Goal: Transaction & Acquisition: Purchase product/service

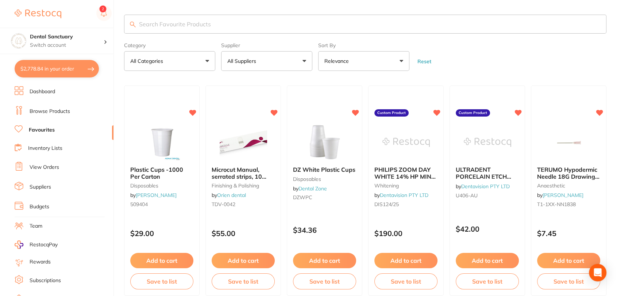
click at [77, 61] on button "$2,778.84 in your order" at bounding box center [57, 69] width 84 height 18
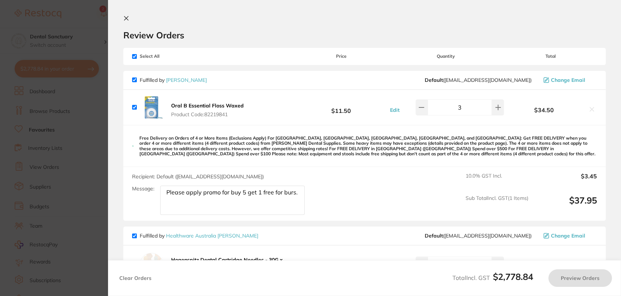
checkbox input "true"
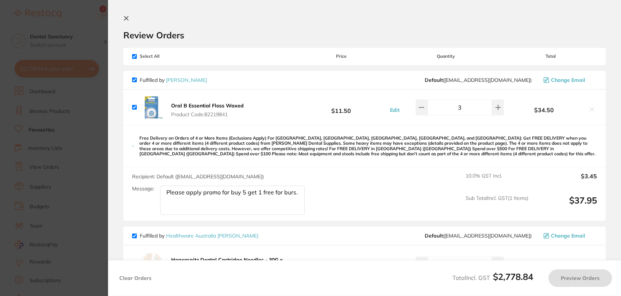
checkbox input "true"
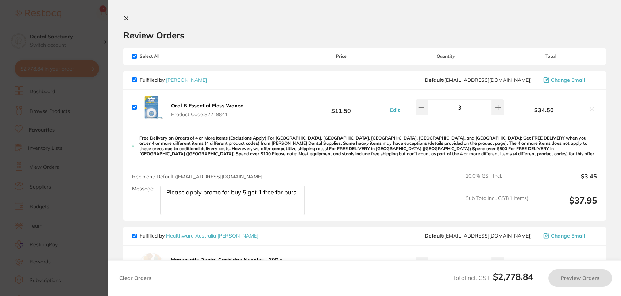
checkbox input "true"
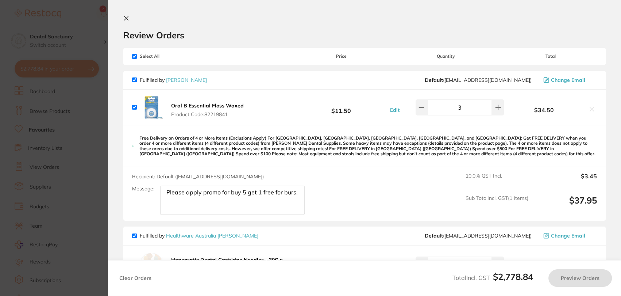
checkbox input "true"
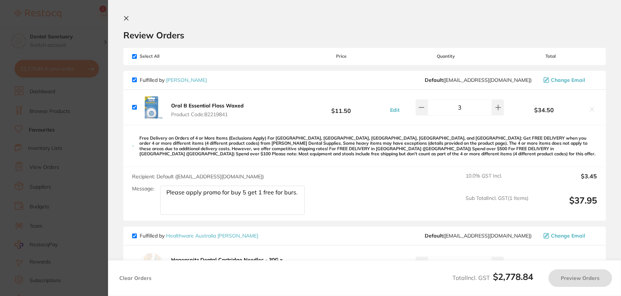
checkbox input "true"
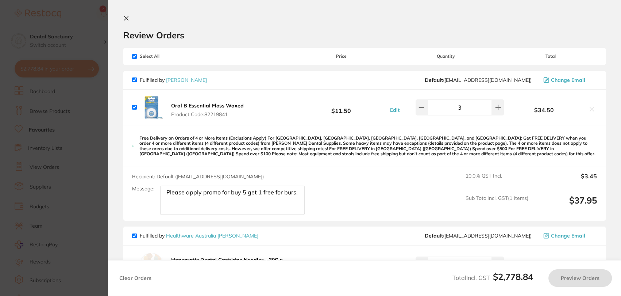
checkbox input "true"
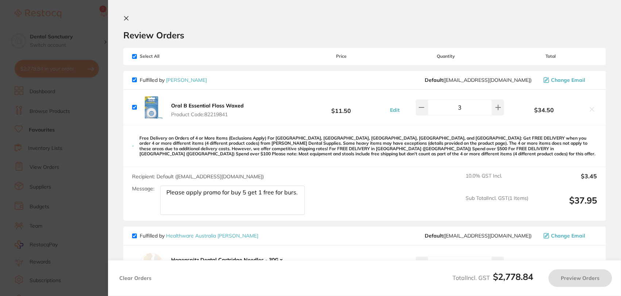
checkbox input "true"
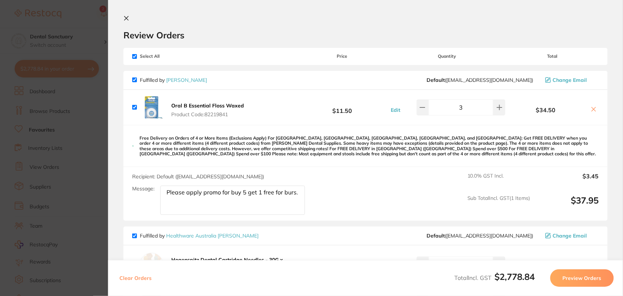
click at [77, 99] on section "Update RRP Set your pre negotiated price for this item. Item Agreed RRP (excl. …" at bounding box center [311, 148] width 623 height 296
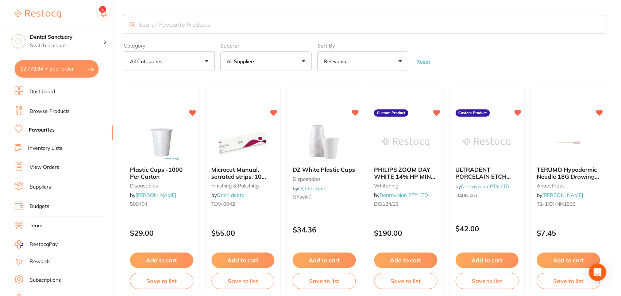
scroll to position [55, 0]
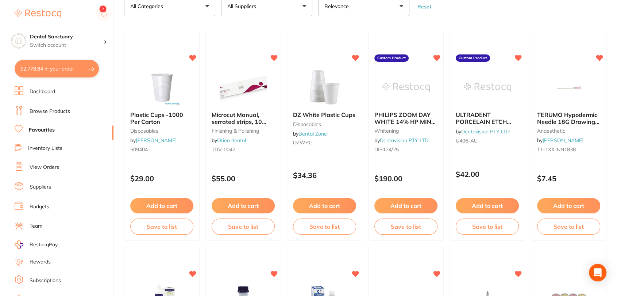
click at [59, 108] on link "Browse Products" at bounding box center [50, 111] width 41 height 7
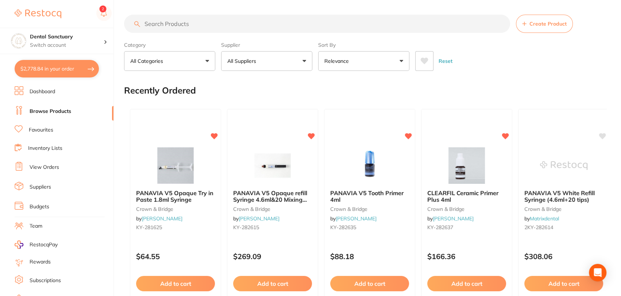
click at [197, 22] on input "search" at bounding box center [317, 24] width 386 height 18
type input "oral B waxed floss"
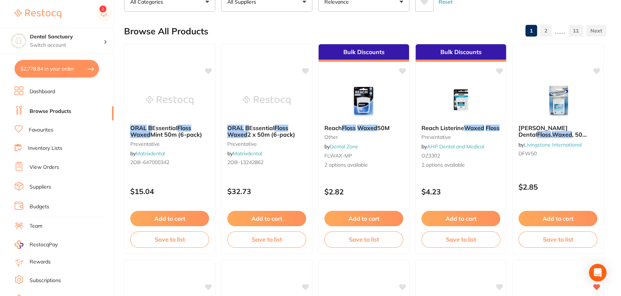
scroll to position [62, 0]
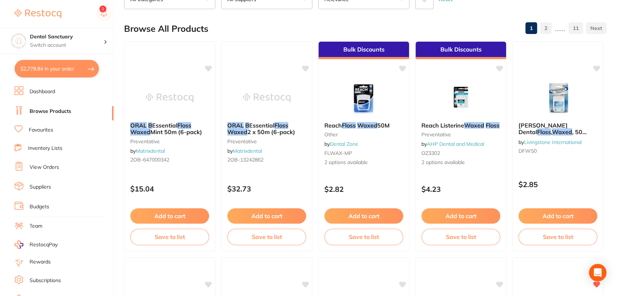
click at [67, 72] on button "$2,778.84 in your order" at bounding box center [57, 69] width 84 height 18
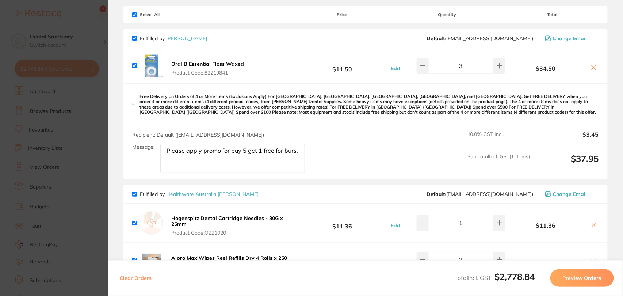
scroll to position [0, 0]
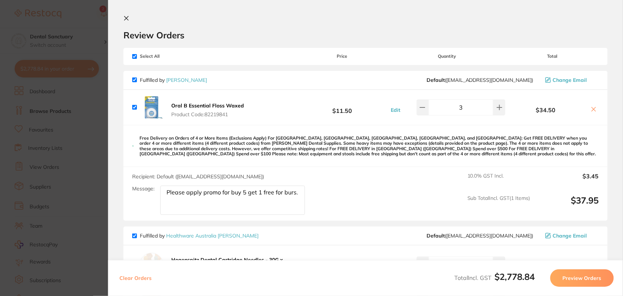
click at [127, 17] on icon at bounding box center [126, 18] width 4 height 4
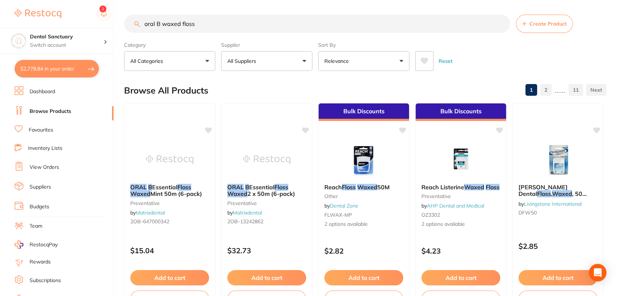
drag, startPoint x: 466, startPoint y: 11, endPoint x: 503, endPoint y: 25, distance: 39.3
click at [503, 25] on input "oral B waxed floss" at bounding box center [317, 24] width 386 height 18
click at [500, 25] on input "oral B waxed floss" at bounding box center [317, 24] width 386 height 18
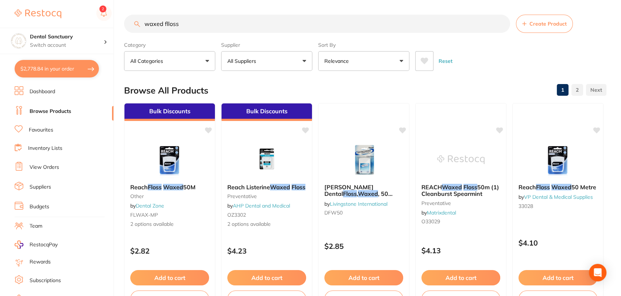
click at [169, 25] on input "waxed flloss" at bounding box center [317, 24] width 386 height 18
type input "waxed floss"
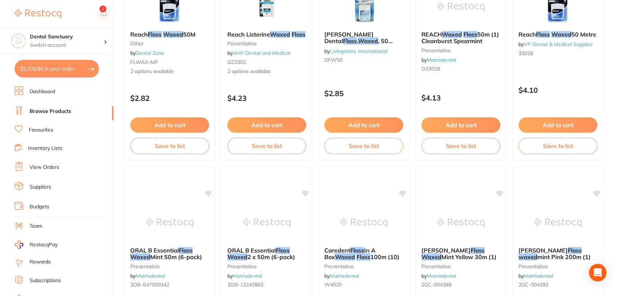
scroll to position [112, 0]
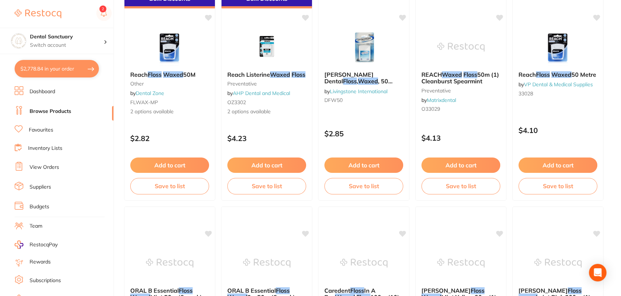
click at [65, 70] on button "$2,778.84 in your order" at bounding box center [57, 69] width 84 height 18
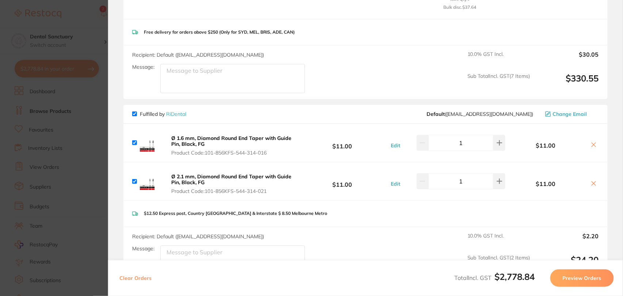
scroll to position [1707, 0]
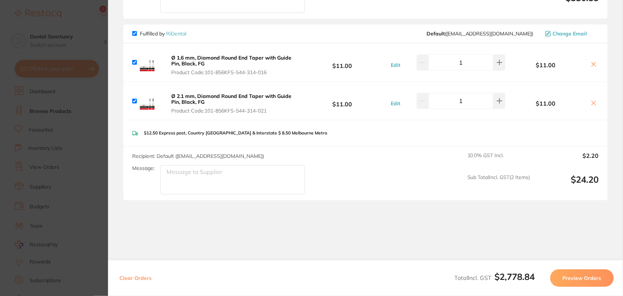
click at [106, 116] on section "Update RRP Set your pre negotiated price for this item. Item Agreed RRP (excl. …" at bounding box center [311, 148] width 623 height 296
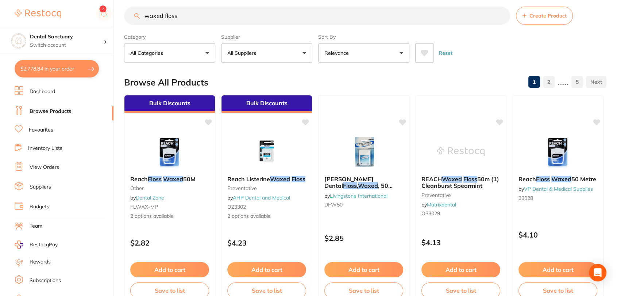
scroll to position [0, 0]
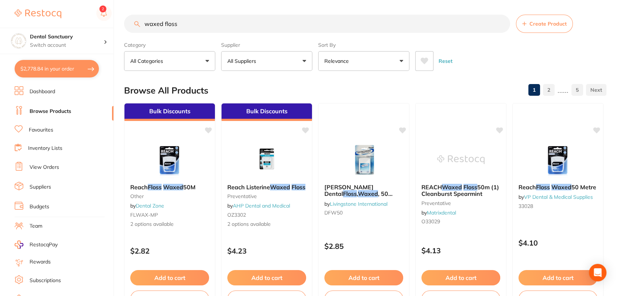
click at [300, 58] on button "All Suppliers" at bounding box center [266, 61] width 91 height 20
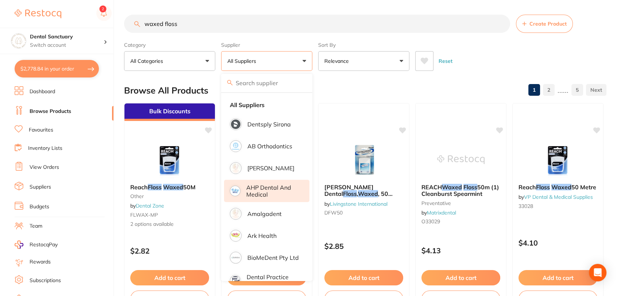
click at [279, 193] on p "AHP Dental and Medical" at bounding box center [272, 191] width 53 height 14
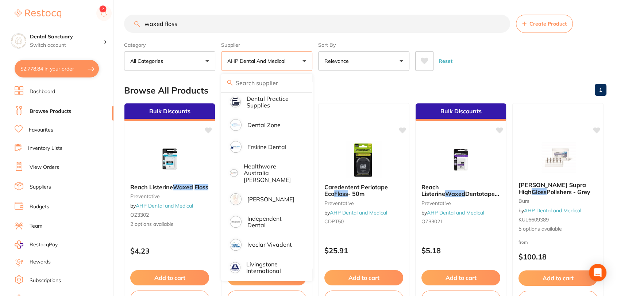
scroll to position [178, 0]
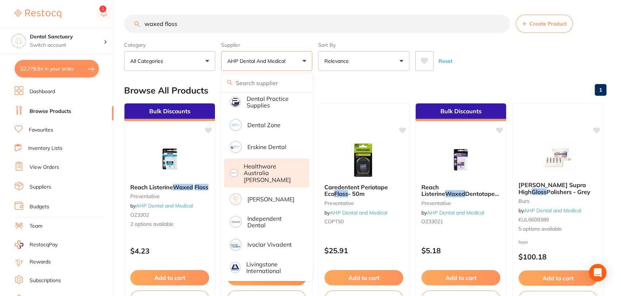
click at [272, 172] on p "Healthware Australia [PERSON_NAME]" at bounding box center [272, 173] width 56 height 20
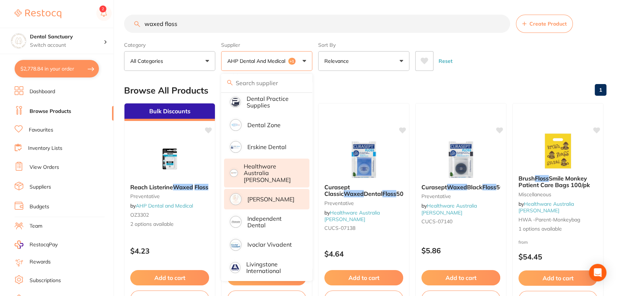
click at [270, 196] on p "[PERSON_NAME]" at bounding box center [270, 199] width 47 height 7
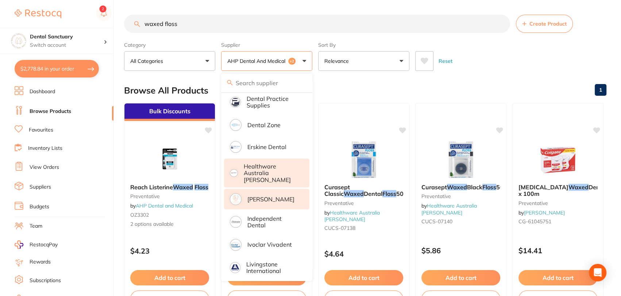
click at [496, 43] on div "Category All Categories All Categories burs disposables endodontics Finishing &…" at bounding box center [365, 55] width 482 height 32
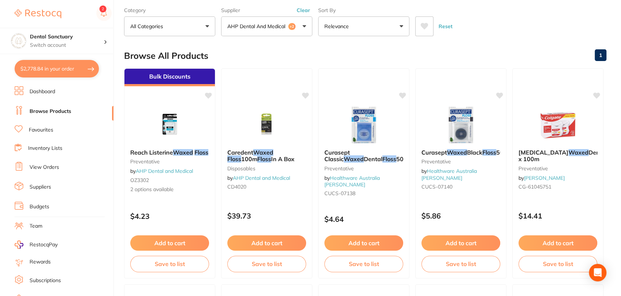
scroll to position [60, 0]
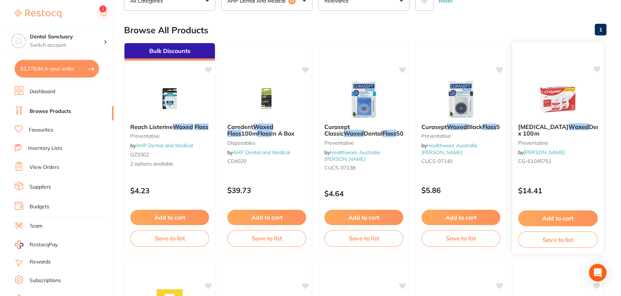
click at [573, 214] on button "Add to cart" at bounding box center [558, 218] width 80 height 16
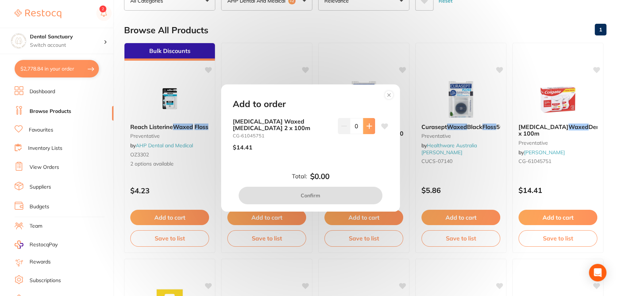
click at [371, 126] on button at bounding box center [369, 126] width 12 height 16
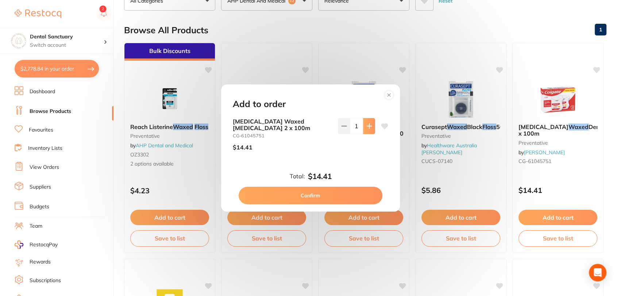
click at [371, 126] on button at bounding box center [369, 126] width 12 height 16
type input "2"
click at [339, 200] on button "Confirm" at bounding box center [311, 195] width 144 height 18
checkbox input "false"
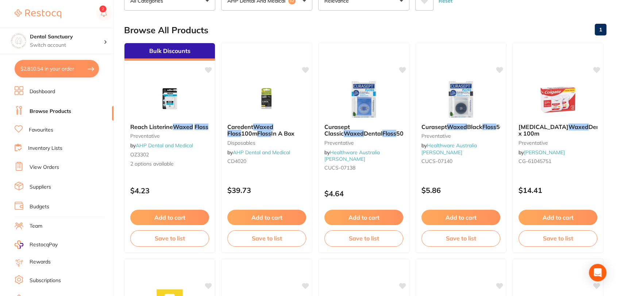
scroll to position [1742, 0]
click at [79, 71] on button "$2,810.54 in your order" at bounding box center [57, 69] width 84 height 18
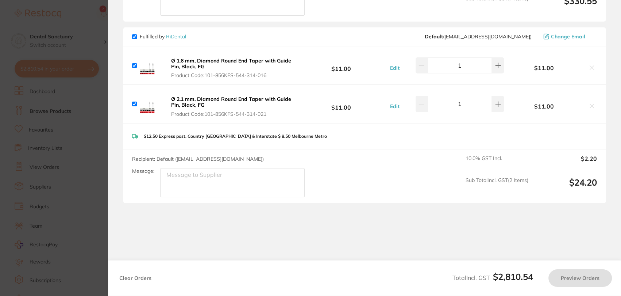
checkbox input "true"
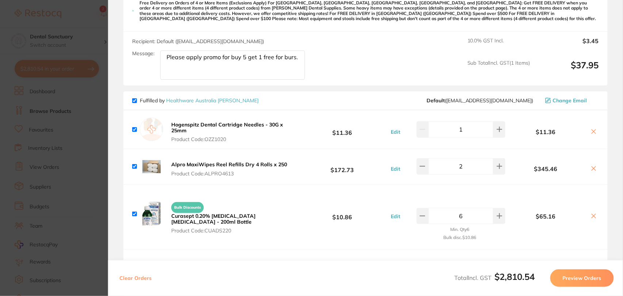
scroll to position [0, 0]
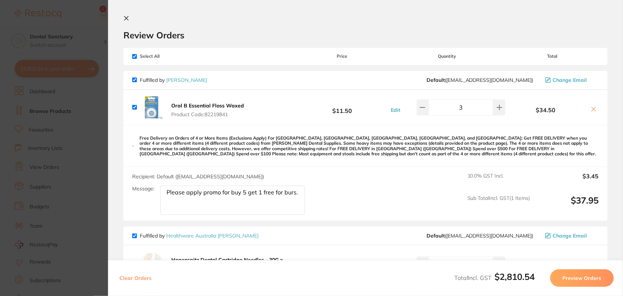
click at [596, 108] on button at bounding box center [593, 110] width 10 height 8
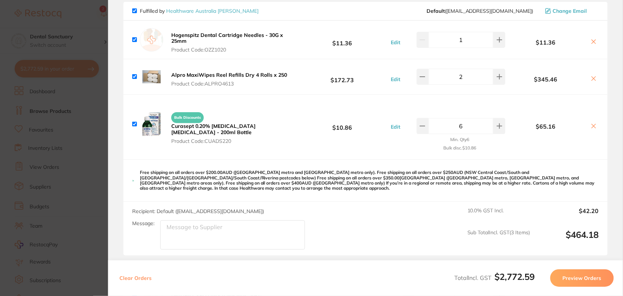
checkbox input "true"
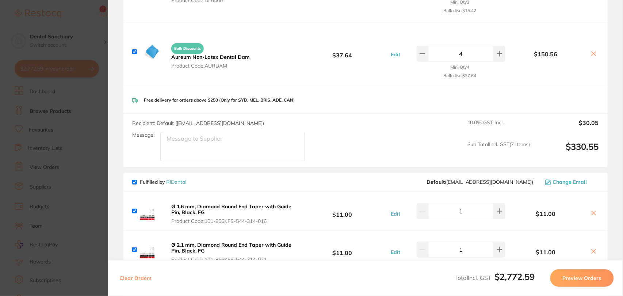
scroll to position [1587, 0]
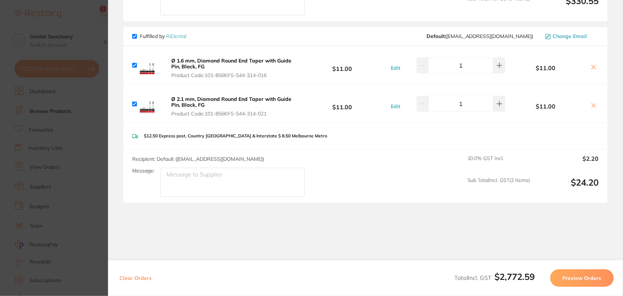
click at [137, 33] on span "Fulfilled by RiDental" at bounding box center [159, 36] width 54 height 7
click at [134, 34] on input "checkbox" at bounding box center [134, 36] width 5 height 5
checkbox input "false"
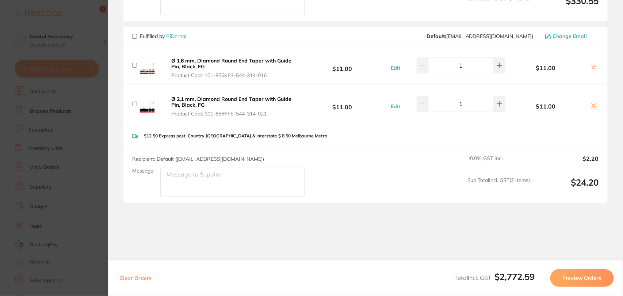
checkbox input "false"
click at [592, 278] on button "Preview Orders" at bounding box center [581, 278] width 63 height 18
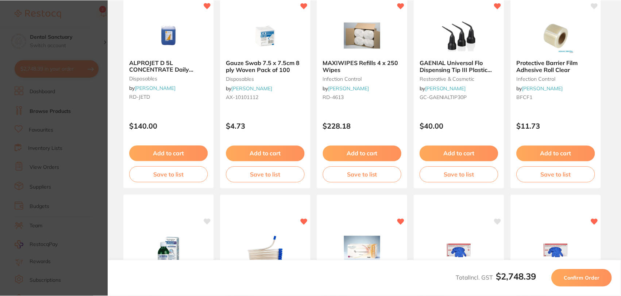
scroll to position [0, 0]
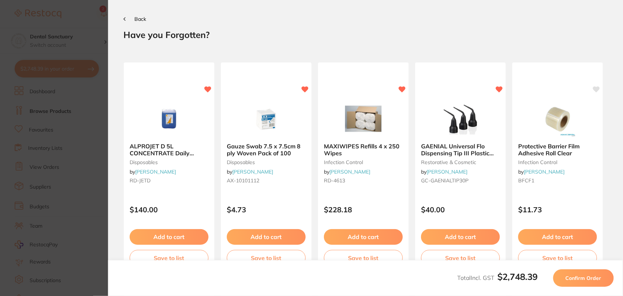
click at [592, 278] on span "Confirm Order" at bounding box center [583, 277] width 36 height 7
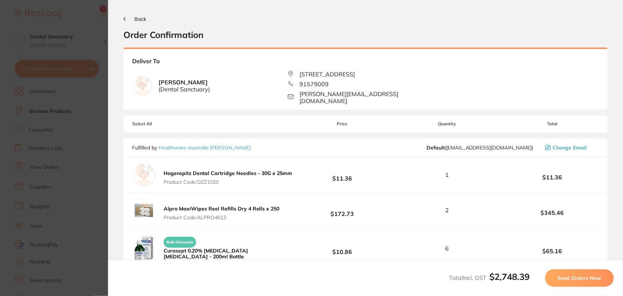
click at [592, 278] on span "Send Orders Now" at bounding box center [579, 277] width 44 height 7
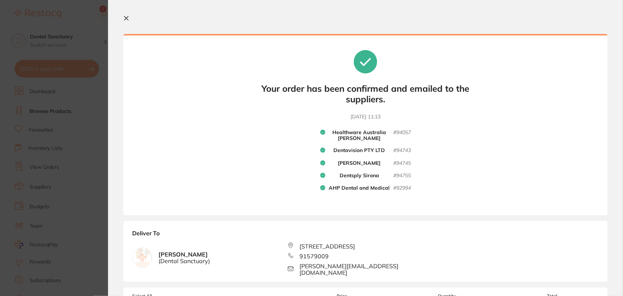
click at [126, 20] on icon at bounding box center [126, 18] width 6 height 6
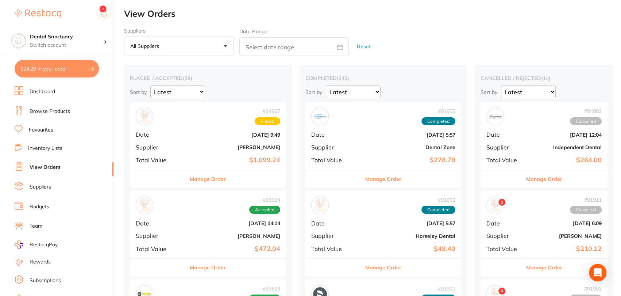
checkbox input "false"
click at [96, 47] on p "Switch account" at bounding box center [67, 45] width 74 height 7
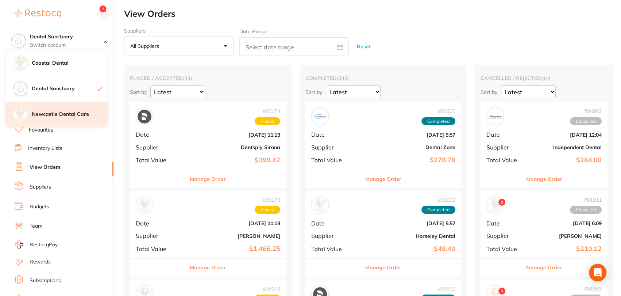
click at [67, 112] on h4 "Newcastle Dental Care" at bounding box center [70, 114] width 76 height 7
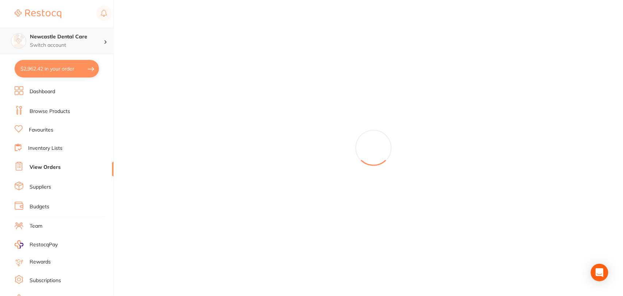
drag, startPoint x: 0, startPoint y: 0, endPoint x: 83, endPoint y: 39, distance: 91.6
click at [83, 39] on h4 "Newcastle Dental Care" at bounding box center [67, 36] width 74 height 7
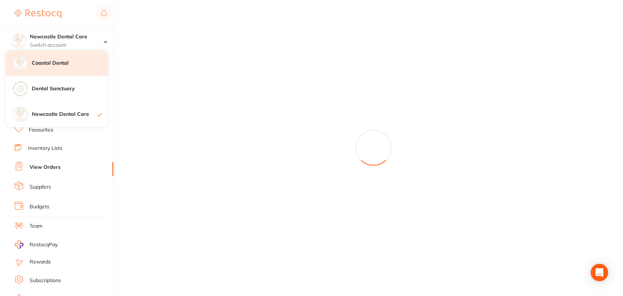
click at [69, 65] on h4 "Coastal Dental" at bounding box center [70, 62] width 76 height 7
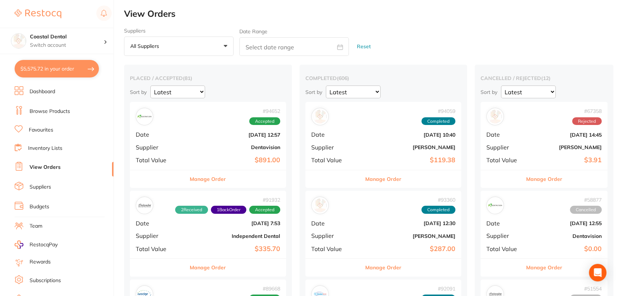
click at [80, 46] on p "Switch account" at bounding box center [67, 45] width 74 height 7
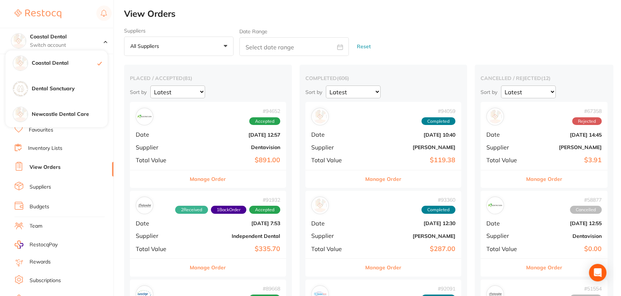
click at [80, 46] on p "Switch account" at bounding box center [67, 45] width 74 height 7
